Goal: Information Seeking & Learning: Learn about a topic

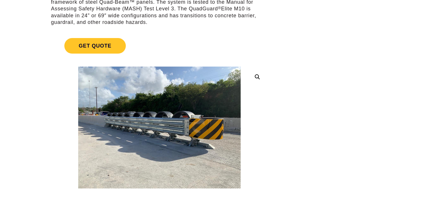
scroll to position [116, 0]
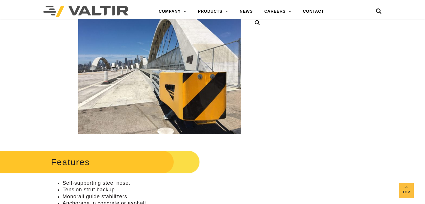
scroll to position [144, 0]
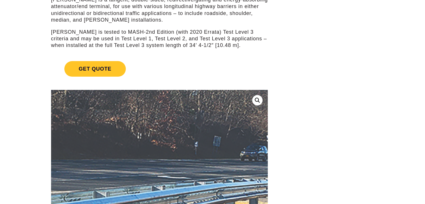
scroll to position [87, 0]
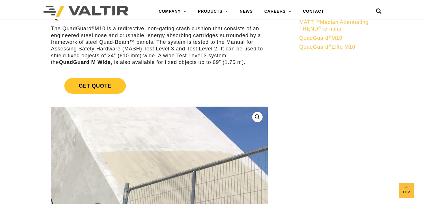
scroll to position [144, 0]
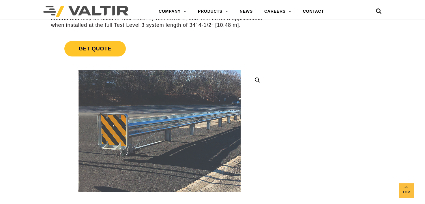
scroll to position [116, 0]
